Goal: Information Seeking & Learning: Learn about a topic

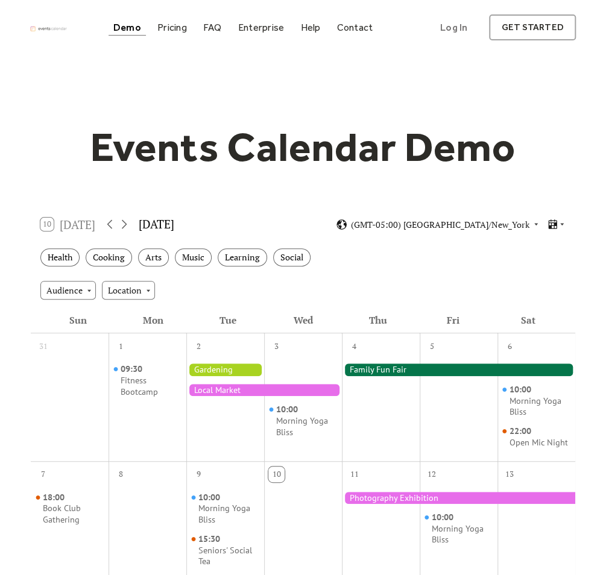
click at [229, 368] on div at bounding box center [225, 370] width 78 height 12
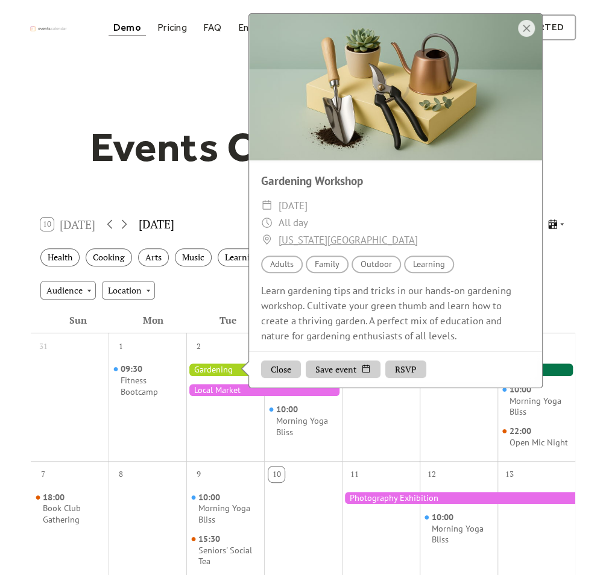
click at [424, 469] on div "12" at bounding box center [432, 475] width 16 height 16
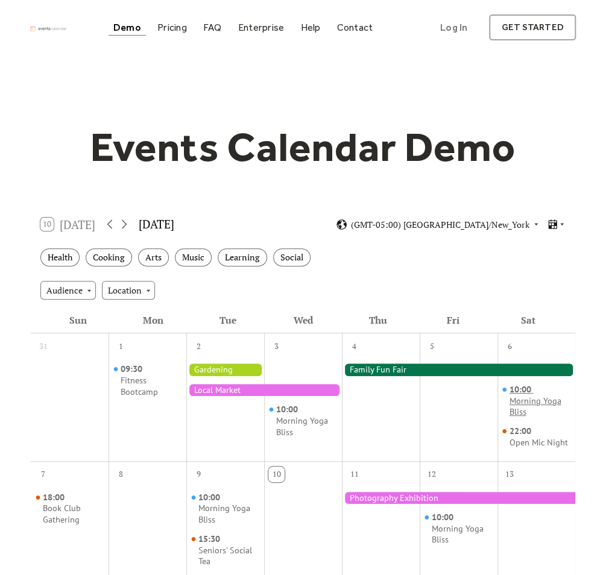
click at [520, 393] on span "10:00" at bounding box center [521, 389] width 24 height 11
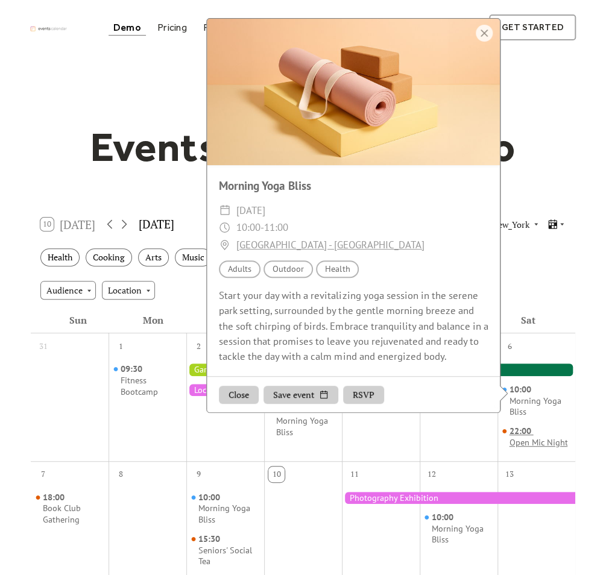
click at [509, 439] on div "Open Mic Night" at bounding box center [538, 442] width 58 height 11
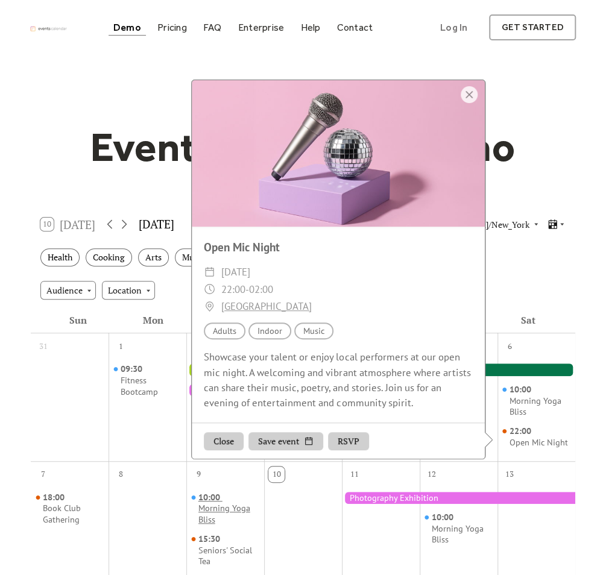
click at [233, 496] on div "10:00 Morning Yoga Bliss" at bounding box center [228, 509] width 61 height 34
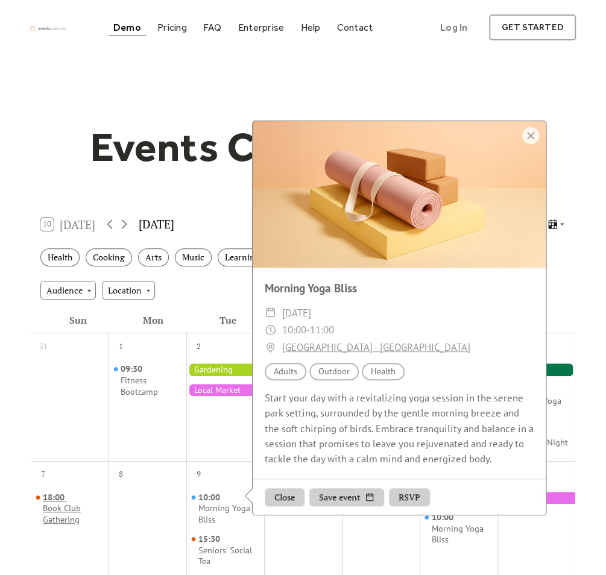
click at [74, 505] on div "Book Club Gathering" at bounding box center [73, 514] width 61 height 22
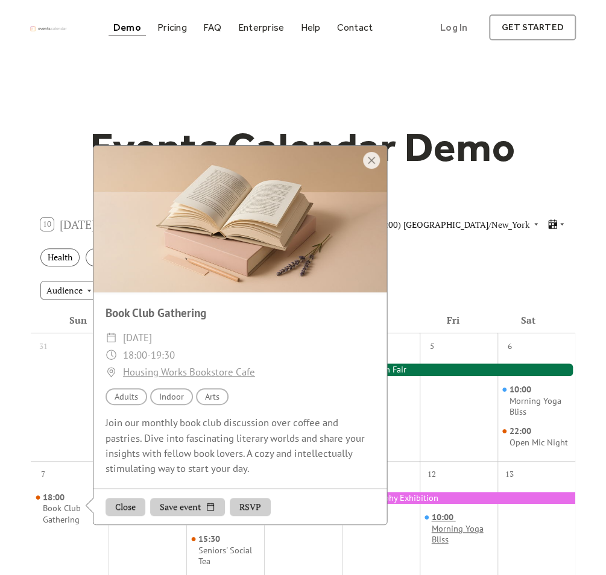
click at [452, 531] on div "Morning Yoga Bliss" at bounding box center [461, 534] width 61 height 22
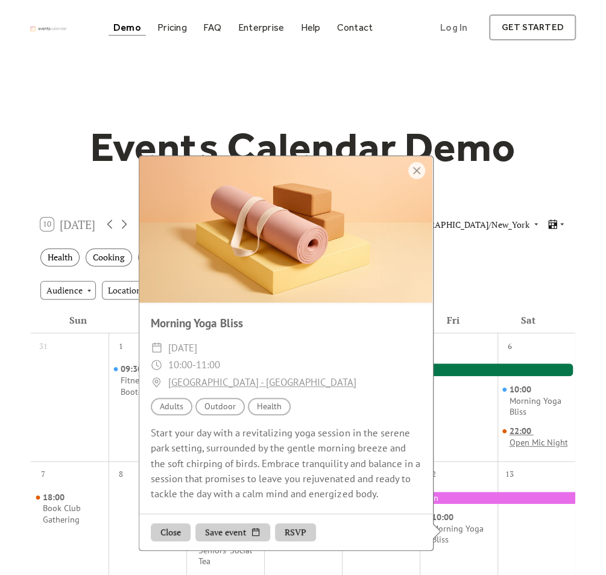
click at [515, 438] on div "Open Mic Night" at bounding box center [538, 442] width 58 height 11
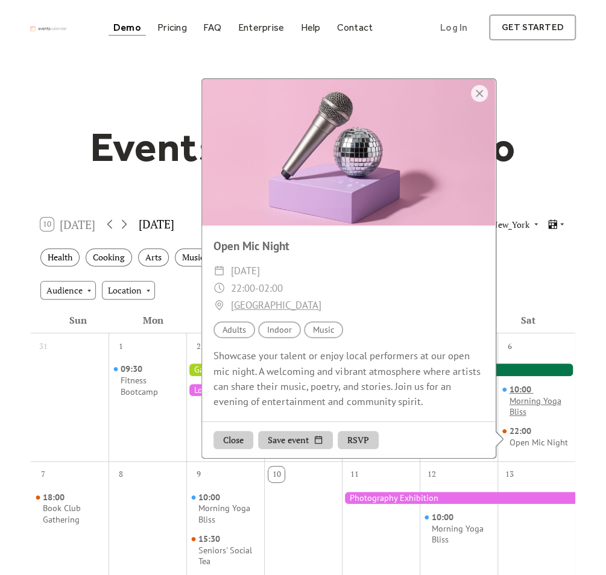
click at [534, 385] on div "10:00 Morning Yoga Bliss" at bounding box center [539, 401] width 61 height 34
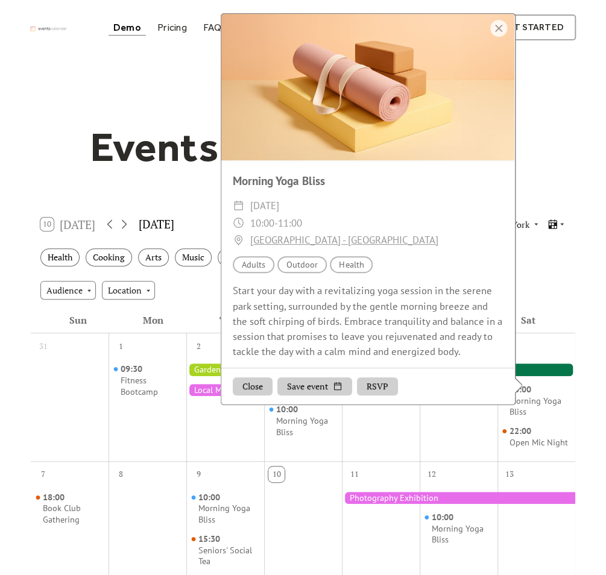
click at [281, 438] on div "10:00 Morning Yoga Bliss" at bounding box center [303, 405] width 78 height 99
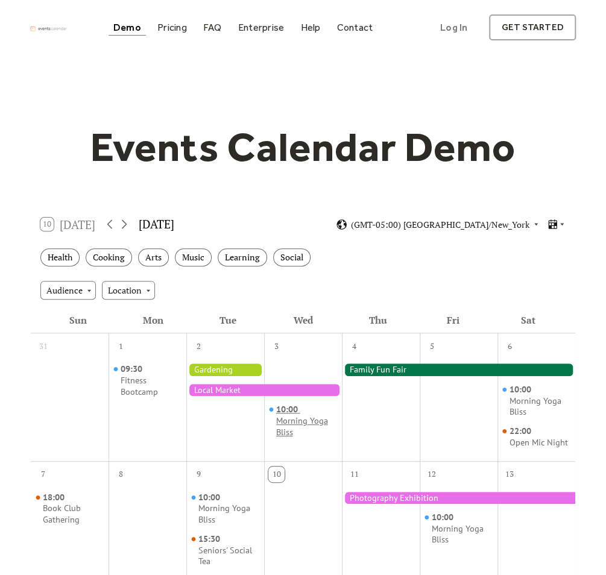
click at [292, 426] on div "Morning Yoga Bliss" at bounding box center [306, 426] width 61 height 22
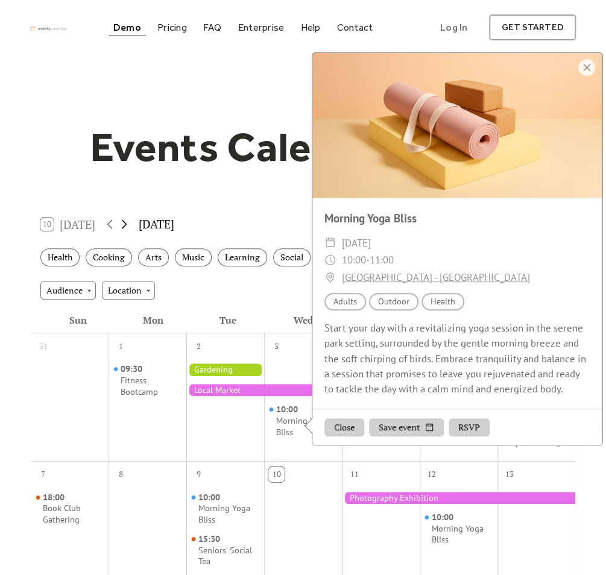
click at [131, 225] on icon at bounding box center [124, 224] width 14 height 14
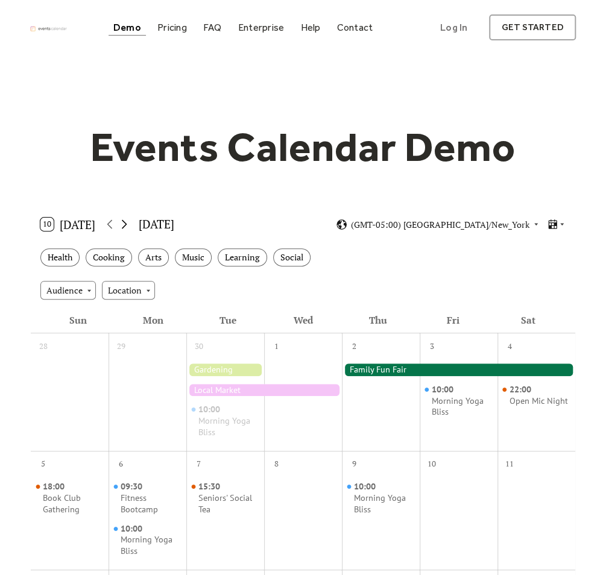
click at [131, 225] on icon at bounding box center [124, 224] width 14 height 14
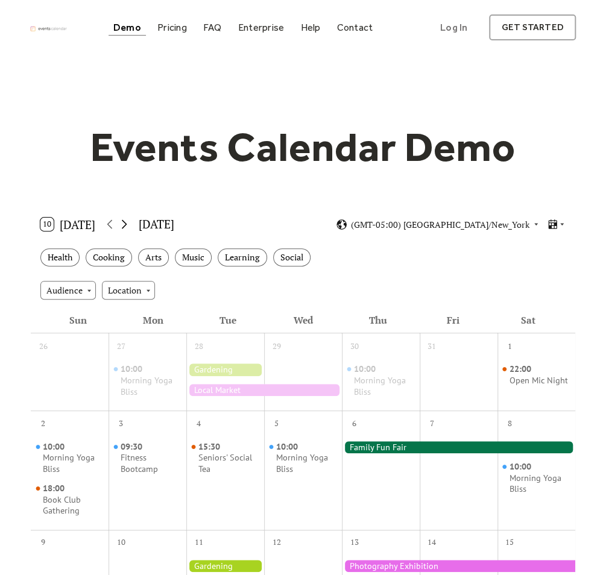
click at [131, 225] on icon at bounding box center [124, 224] width 14 height 14
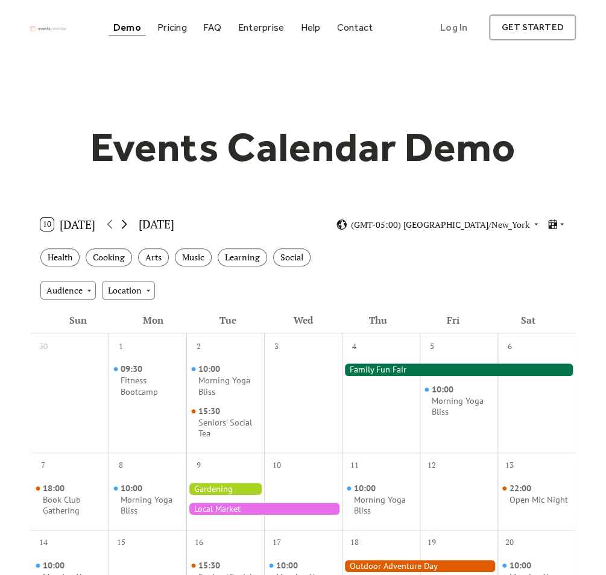
click at [131, 222] on icon at bounding box center [124, 224] width 14 height 14
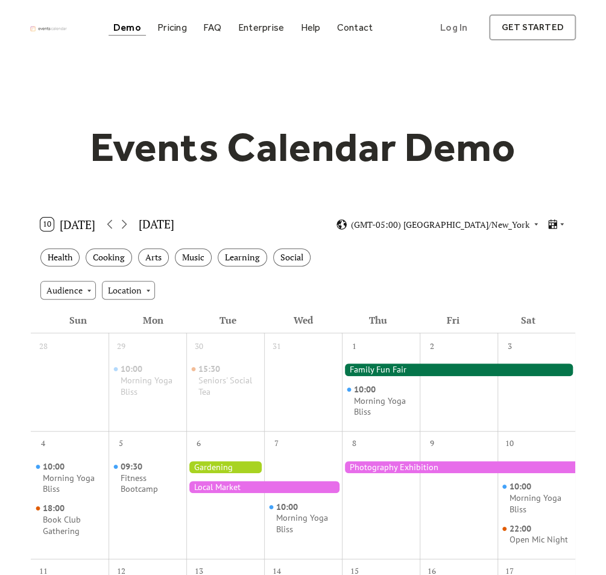
click at [133, 222] on div "10 Today January 2026 (GMT-05:00) America/New_York" at bounding box center [303, 225] width 544 height 32
click at [133, 221] on div "10 Today January 2026 (GMT-05:00) America/New_York" at bounding box center [303, 225] width 544 height 32
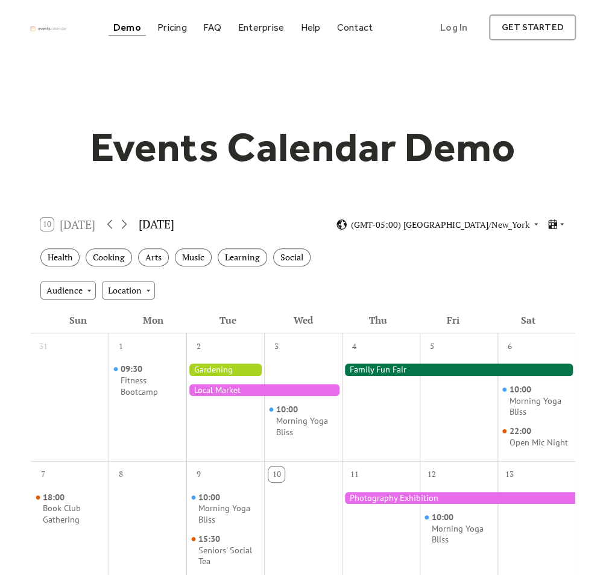
click at [201, 368] on div at bounding box center [225, 370] width 78 height 12
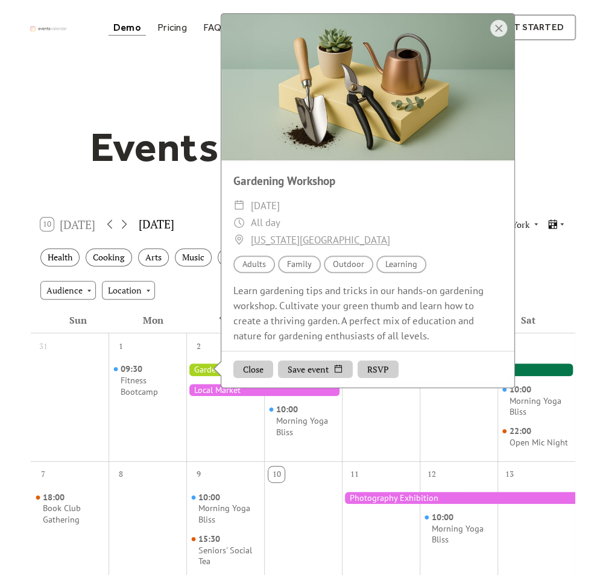
click at [399, 493] on div at bounding box center [458, 498] width 233 height 12
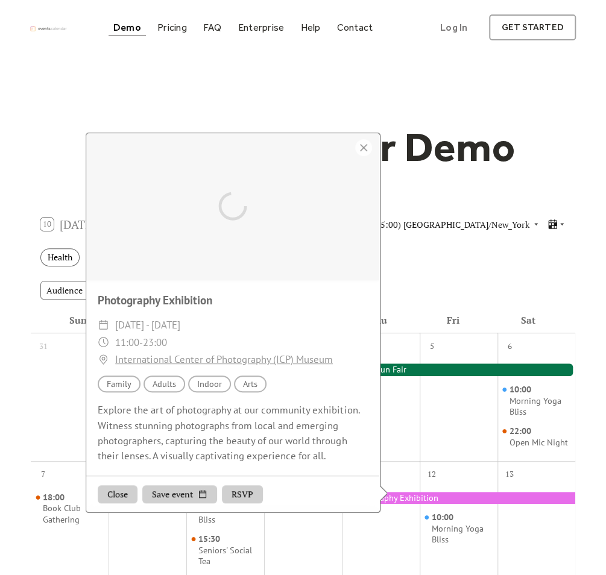
click at [394, 495] on div at bounding box center [458, 498] width 233 height 12
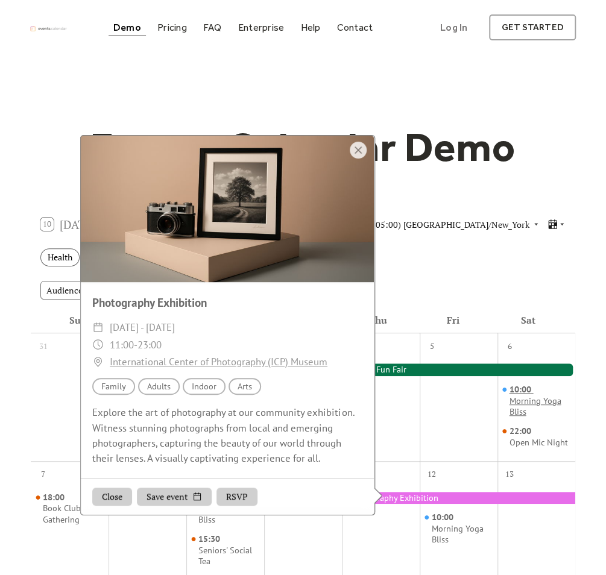
click at [539, 392] on div "10:00 Morning Yoga Bliss" at bounding box center [539, 401] width 61 height 34
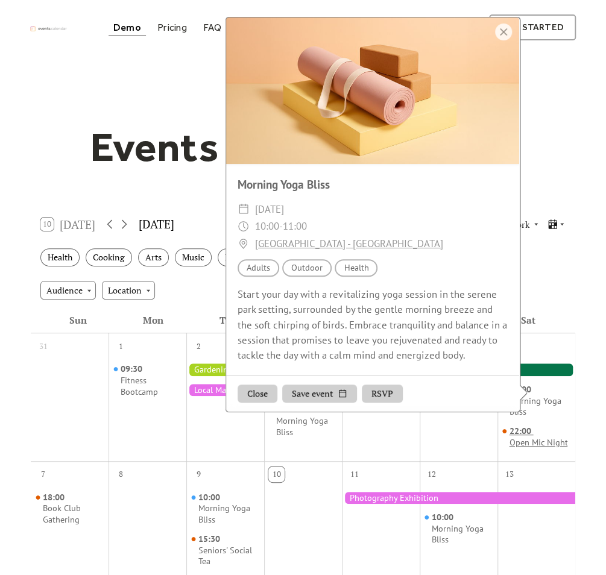
click at [514, 427] on span "22:00" at bounding box center [521, 431] width 24 height 11
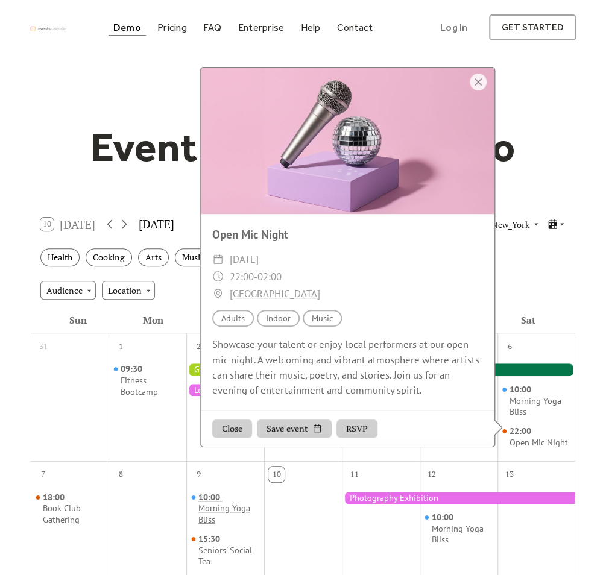
click at [206, 509] on div "Morning Yoga Bliss" at bounding box center [228, 514] width 61 height 22
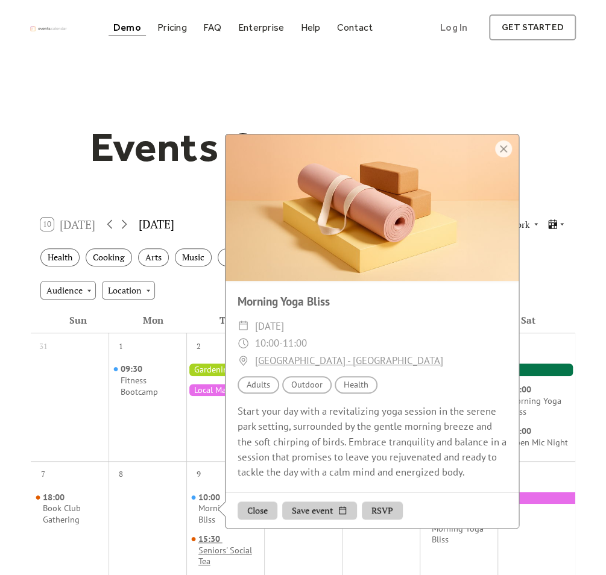
click at [219, 540] on span "15:30" at bounding box center [210, 539] width 24 height 11
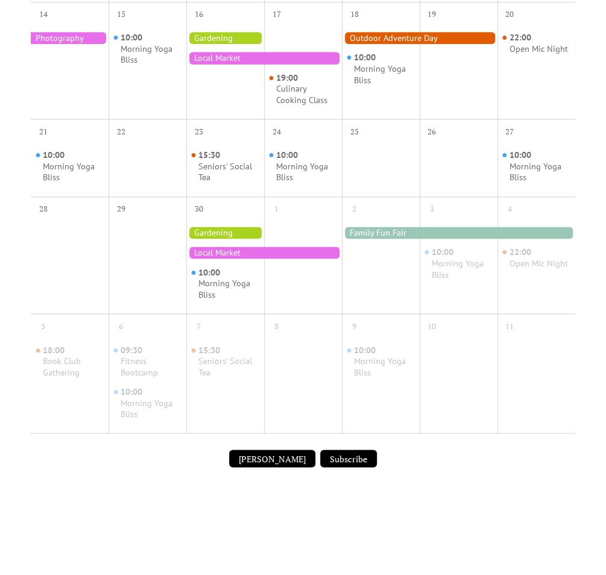
scroll to position [559, 0]
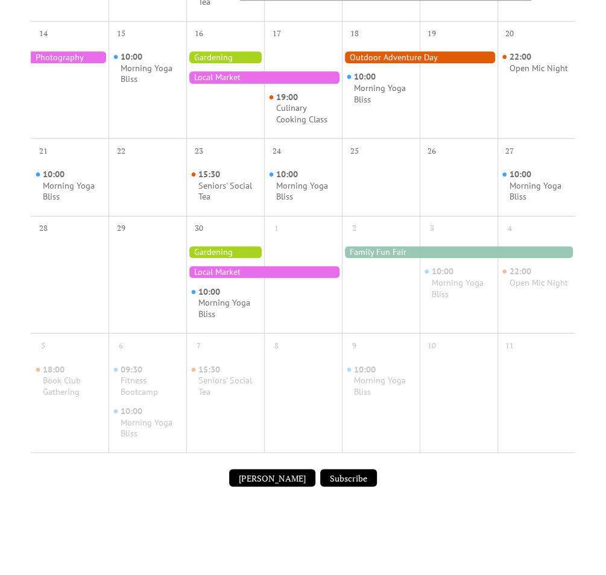
click at [227, 266] on div at bounding box center [264, 272] width 156 height 12
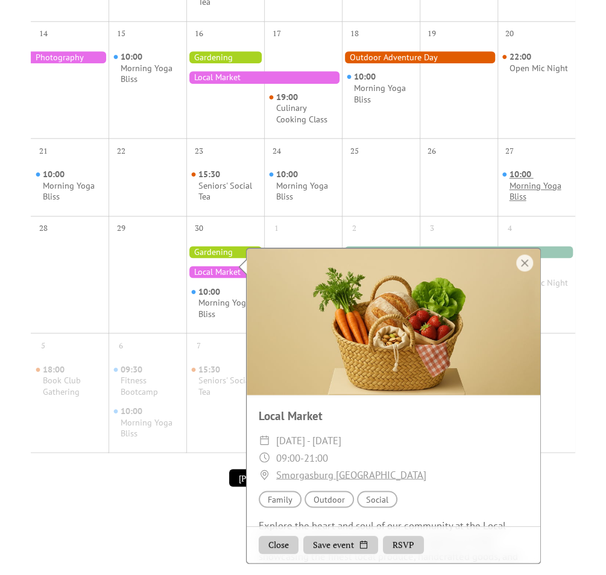
click at [518, 181] on div "Morning Yoga Bliss" at bounding box center [539, 191] width 61 height 22
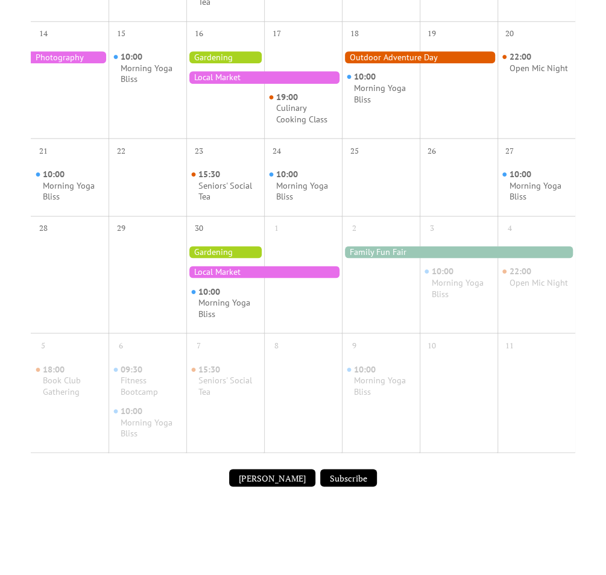
click at [226, 272] on div at bounding box center [264, 272] width 156 height 12
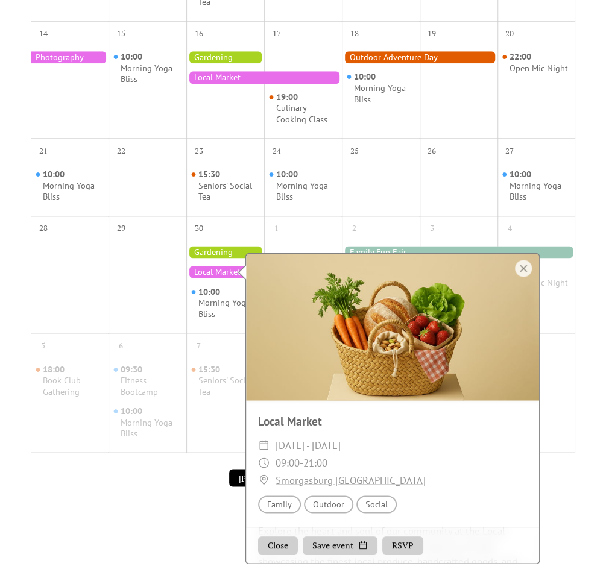
click at [522, 246] on div at bounding box center [458, 252] width 233 height 12
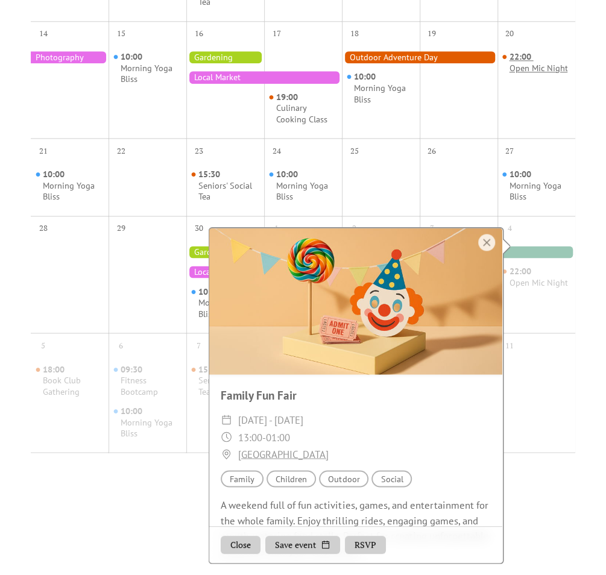
click at [519, 70] on div "Open Mic Night" at bounding box center [538, 68] width 58 height 11
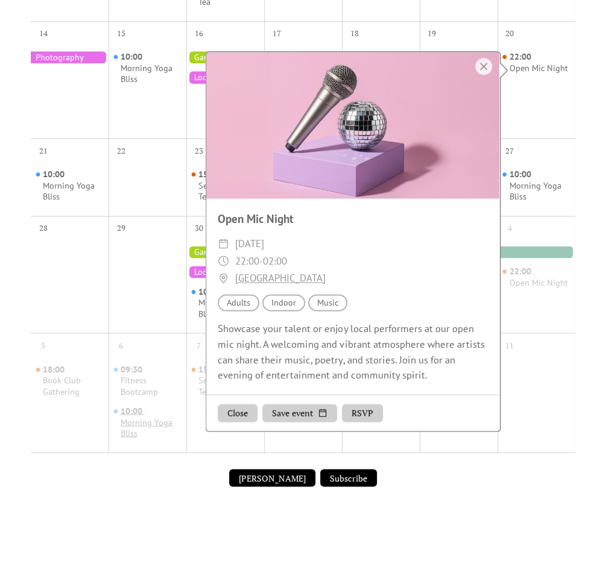
click at [138, 414] on div "10:00 Morning Yoga Bliss" at bounding box center [151, 422] width 61 height 34
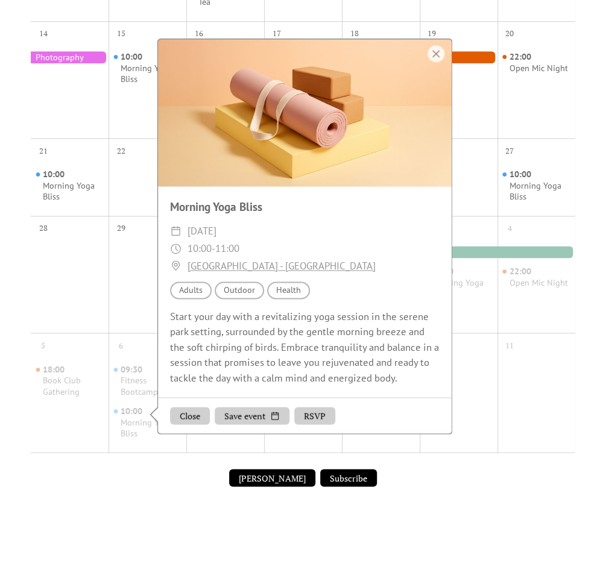
click at [206, 416] on button "Close" at bounding box center [190, 416] width 40 height 18
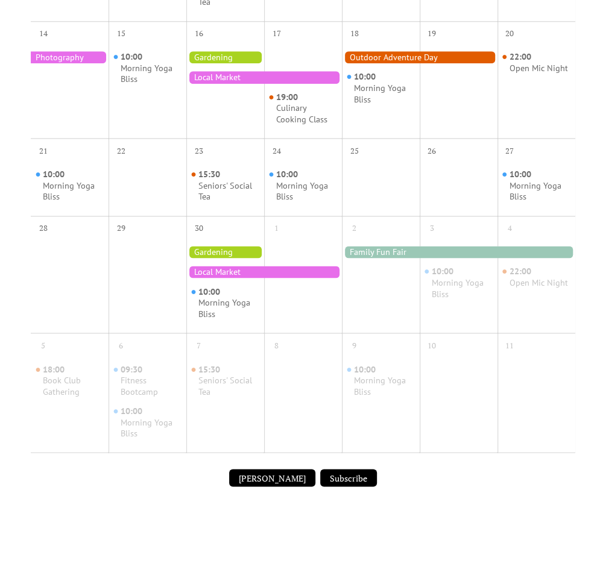
click at [230, 268] on div at bounding box center [264, 272] width 156 height 12
click at [214, 266] on div at bounding box center [264, 272] width 156 height 12
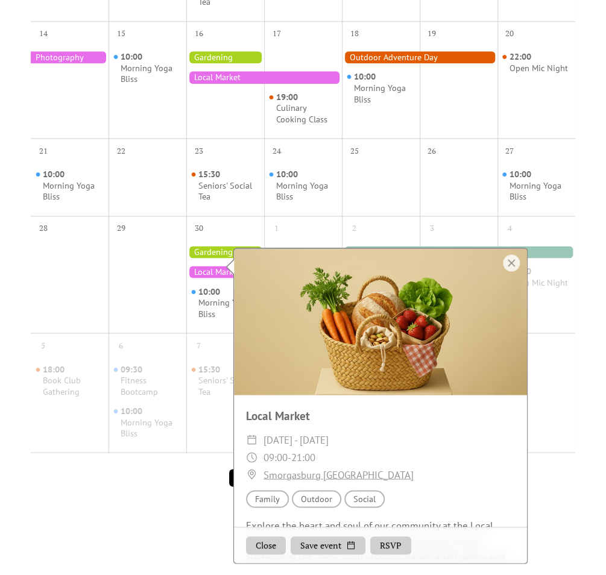
click at [482, 207] on div at bounding box center [459, 186] width 78 height 49
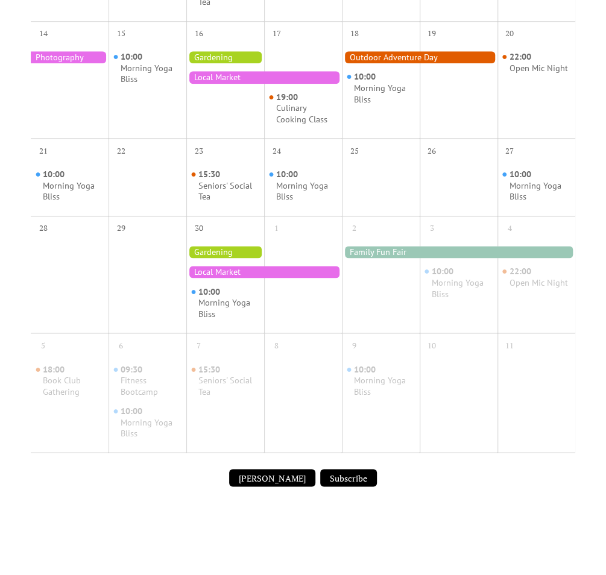
click at [503, 248] on div at bounding box center [458, 252] width 233 height 12
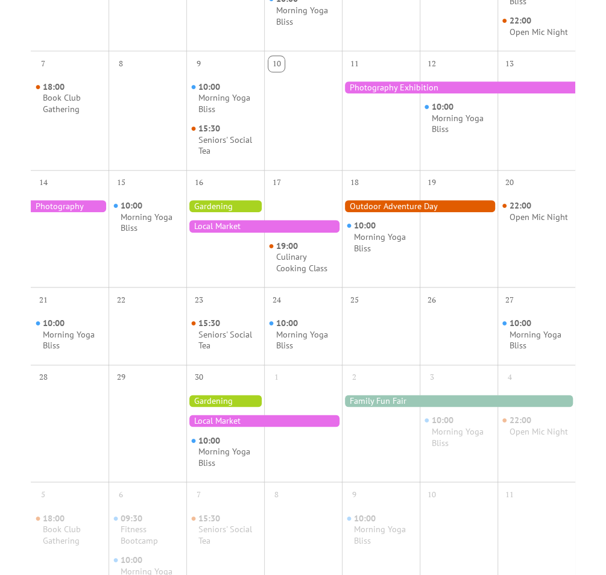
scroll to position [422, 0]
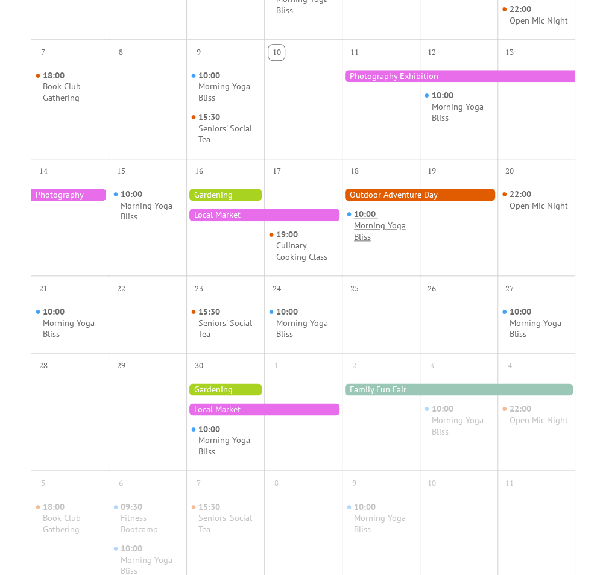
click at [386, 223] on div "Morning Yoga Bliss" at bounding box center [384, 231] width 61 height 22
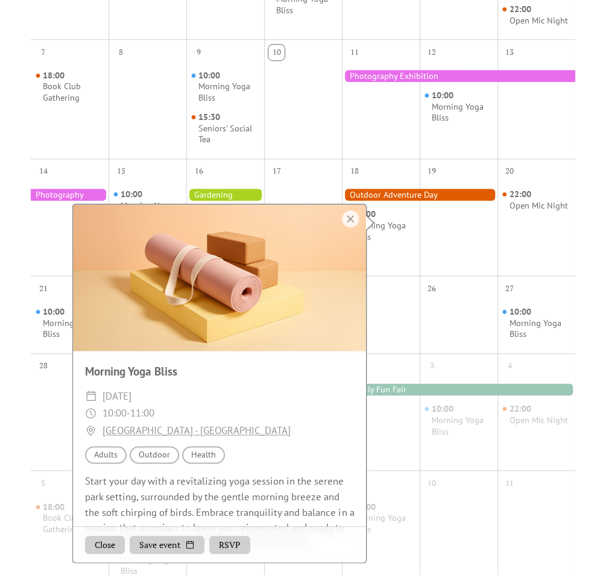
click at [396, 190] on div at bounding box center [420, 195] width 156 height 12
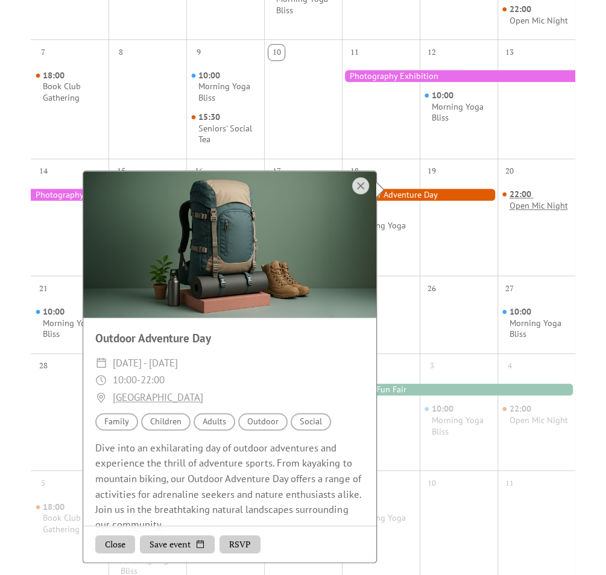
click at [528, 201] on div "Open Mic Night" at bounding box center [538, 205] width 58 height 11
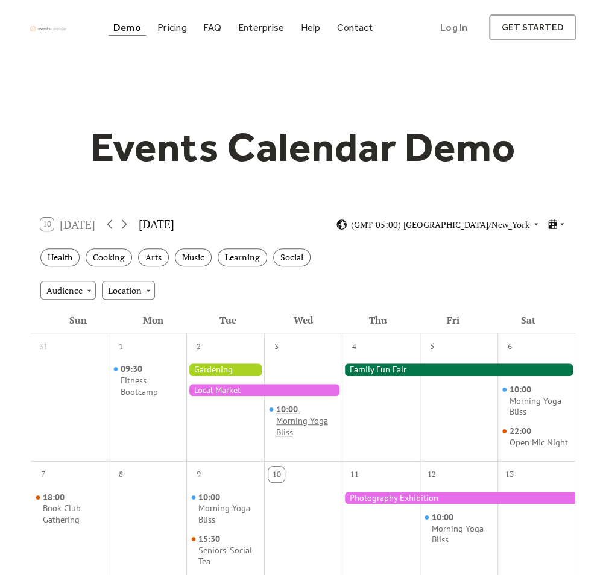
click at [287, 426] on div "Morning Yoga Bliss" at bounding box center [306, 426] width 61 height 22
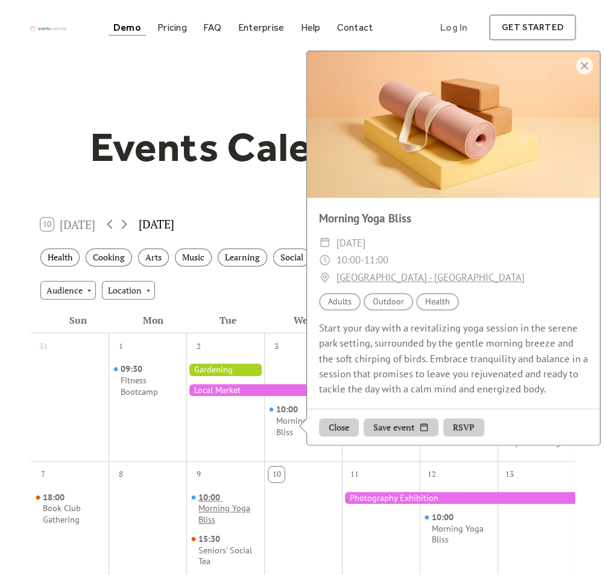
click at [225, 511] on div "Morning Yoga Bliss" at bounding box center [228, 514] width 61 height 22
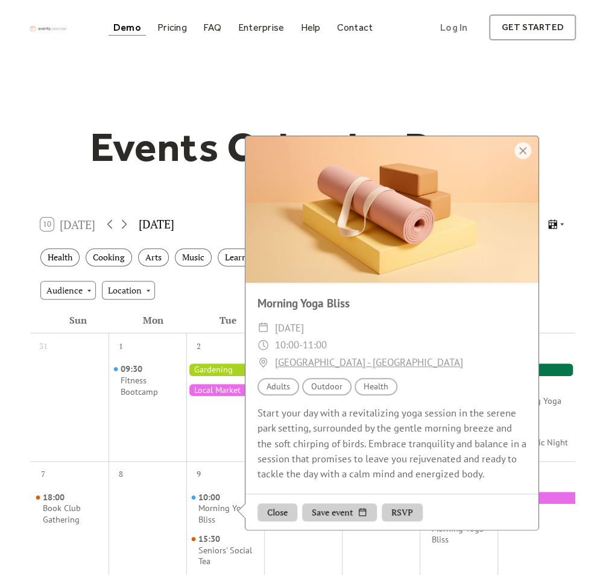
scroll to position [181, 0]
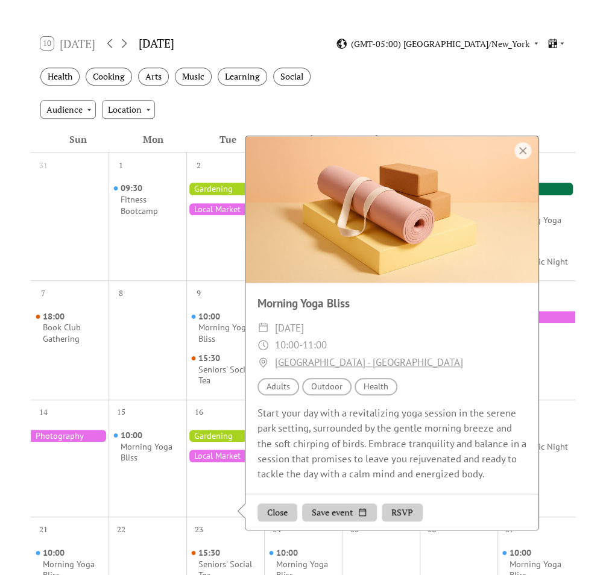
click at [224, 453] on div at bounding box center [264, 456] width 156 height 12
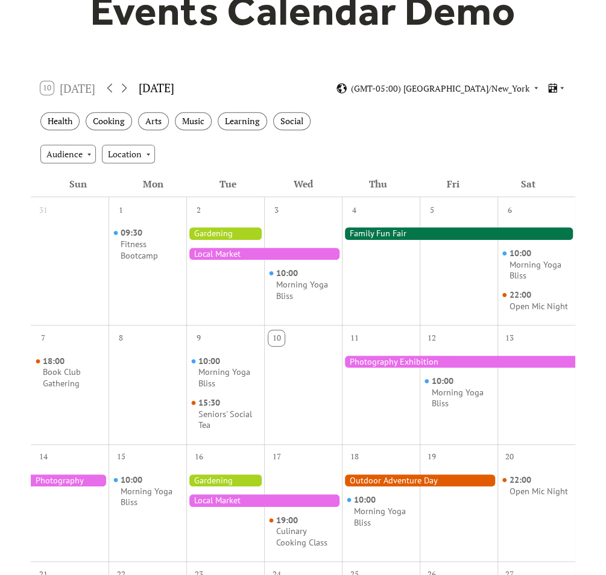
scroll to position [181, 0]
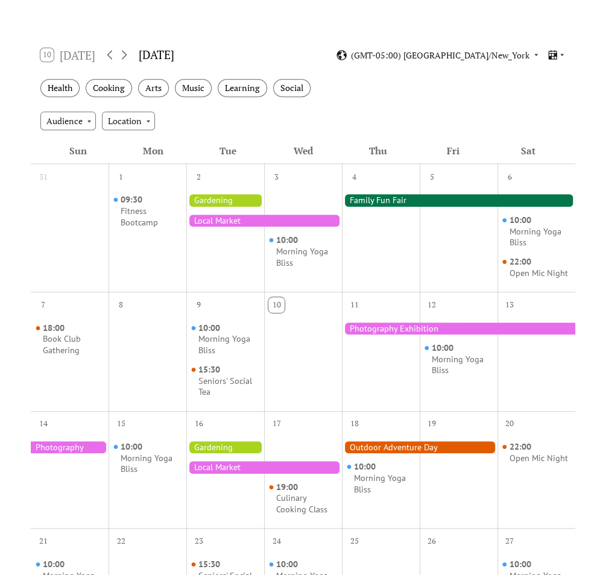
scroll to position [181, 0]
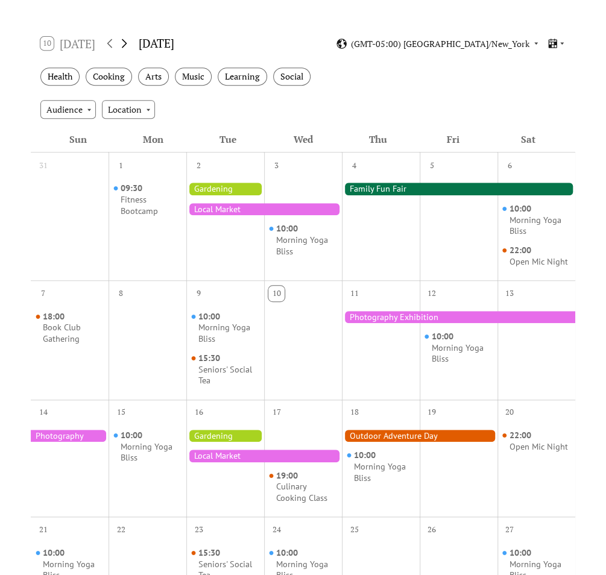
click at [125, 41] on icon at bounding box center [124, 43] width 5 height 9
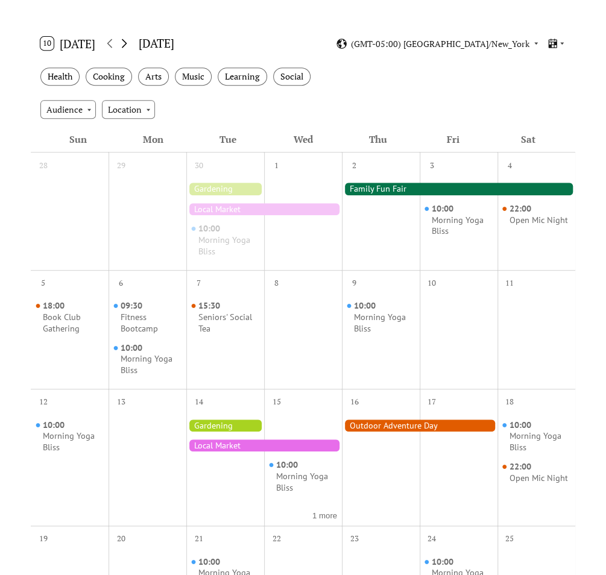
click at [125, 41] on icon at bounding box center [124, 43] width 5 height 9
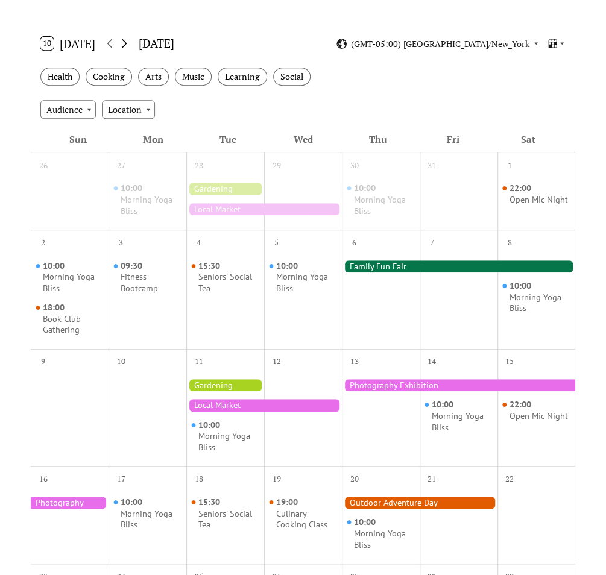
click at [125, 41] on icon at bounding box center [124, 43] width 5 height 9
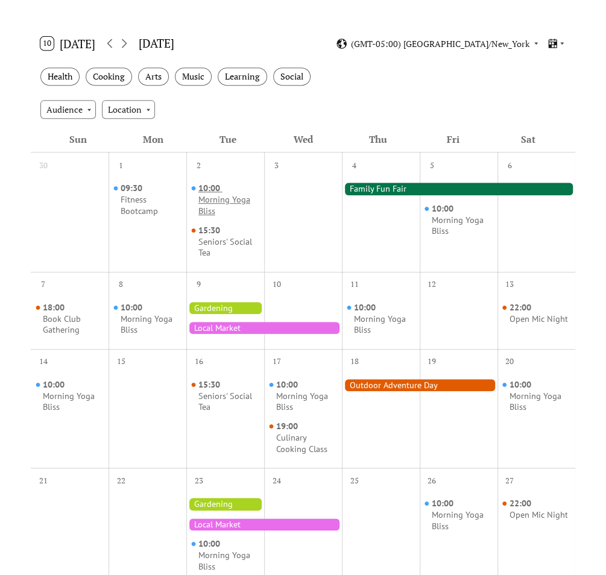
click at [224, 200] on div "Morning Yoga Bliss" at bounding box center [228, 205] width 61 height 22
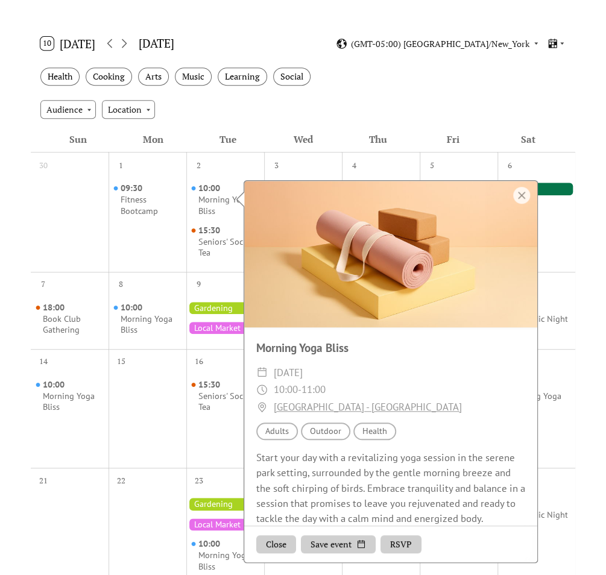
click at [193, 243] on div "15:30 Seniors' Social Tea" at bounding box center [225, 242] width 78 height 34
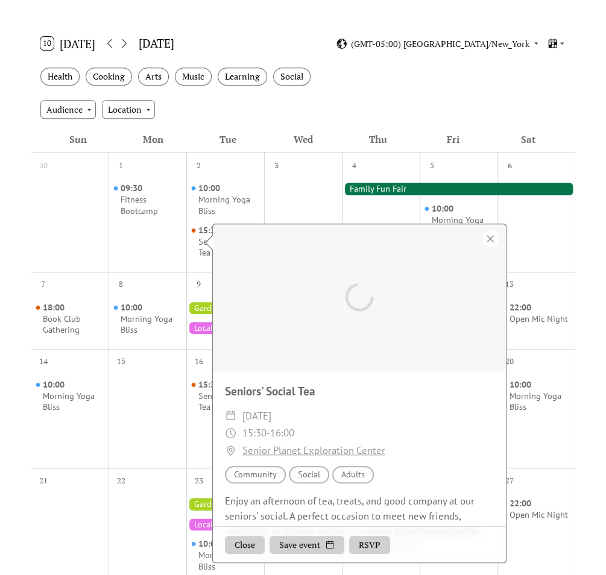
click at [201, 237] on div "15:30 Seniors' Social Tea" at bounding box center [225, 242] width 78 height 34
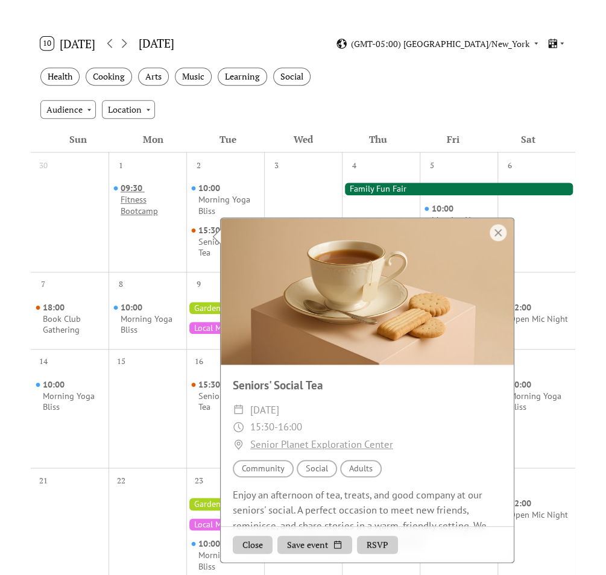
drag, startPoint x: 201, startPoint y: 237, endPoint x: 139, endPoint y: 186, distance: 80.5
click at [139, 186] on span "09:30" at bounding box center [133, 188] width 24 height 11
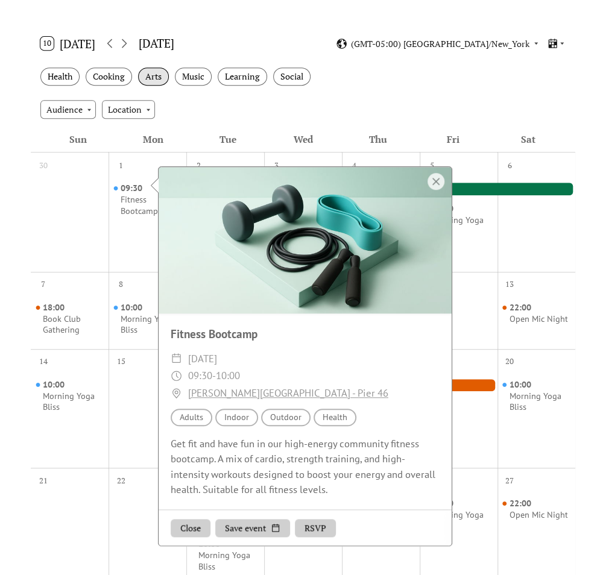
click at [143, 73] on div "Arts" at bounding box center [153, 77] width 31 height 19
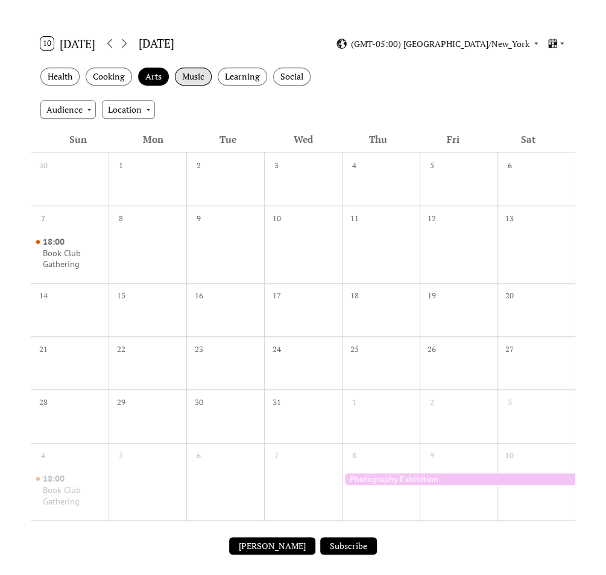
click at [196, 73] on div "Music" at bounding box center [193, 77] width 37 height 19
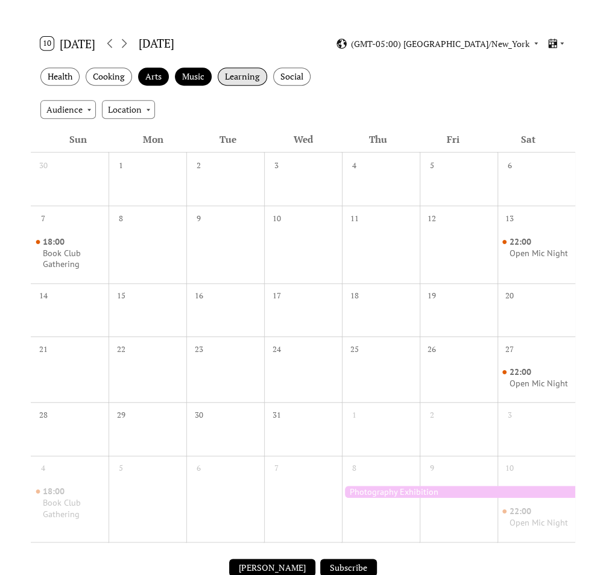
click at [228, 76] on div "Learning" at bounding box center [242, 77] width 49 height 19
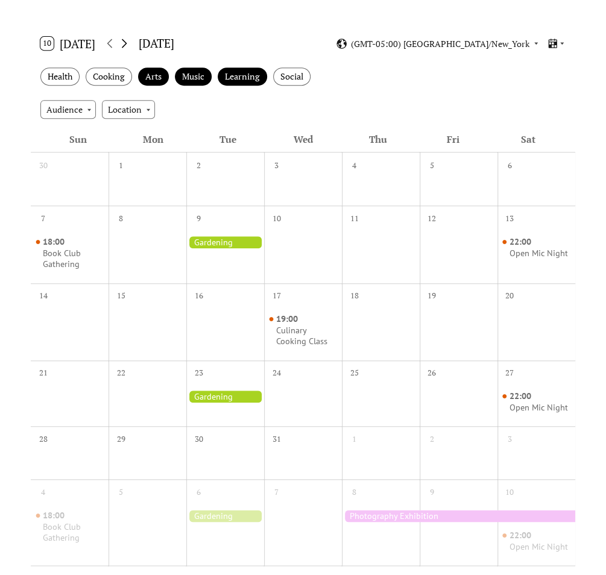
click at [131, 45] on icon at bounding box center [124, 43] width 14 height 14
